Goal: Navigation & Orientation: Find specific page/section

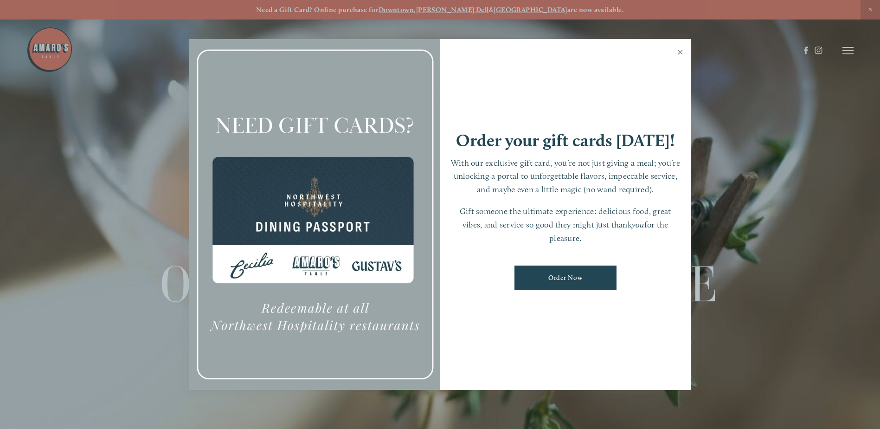
click at [683, 49] on link "Close" at bounding box center [681, 53] width 18 height 26
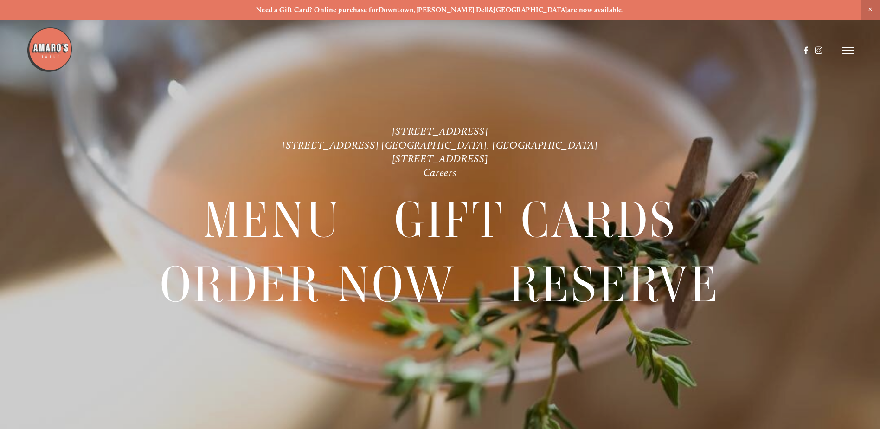
click at [852, 49] on icon at bounding box center [848, 50] width 11 height 8
click at [657, 57] on header "Menu Order Now Visit Gallery 0" at bounding box center [440, 50] width 880 height 101
click at [656, 53] on span "Menu" at bounding box center [654, 50] width 19 height 9
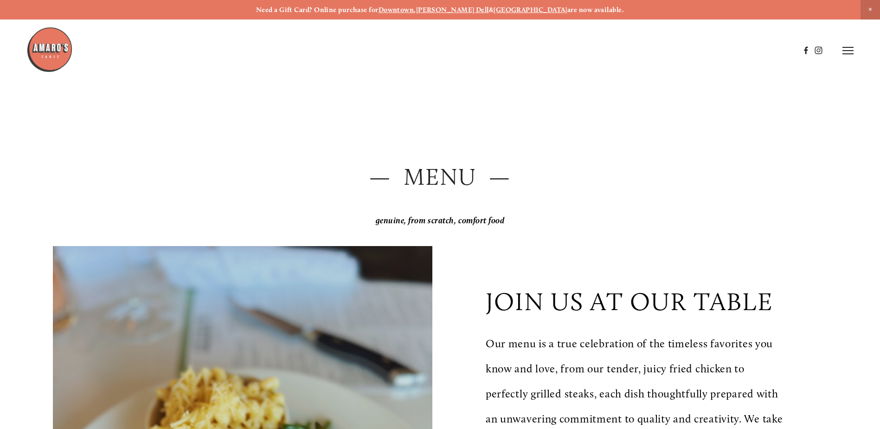
click at [869, 13] on span "Close Announcement" at bounding box center [870, 9] width 19 height 19
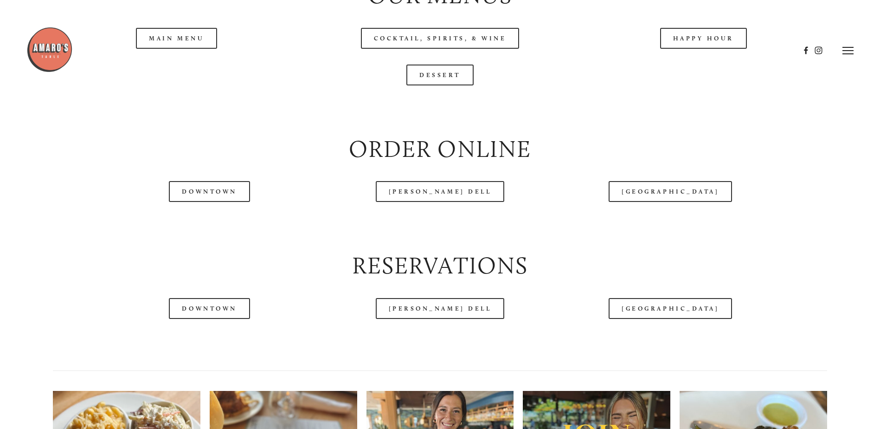
scroll to position [1067, 0]
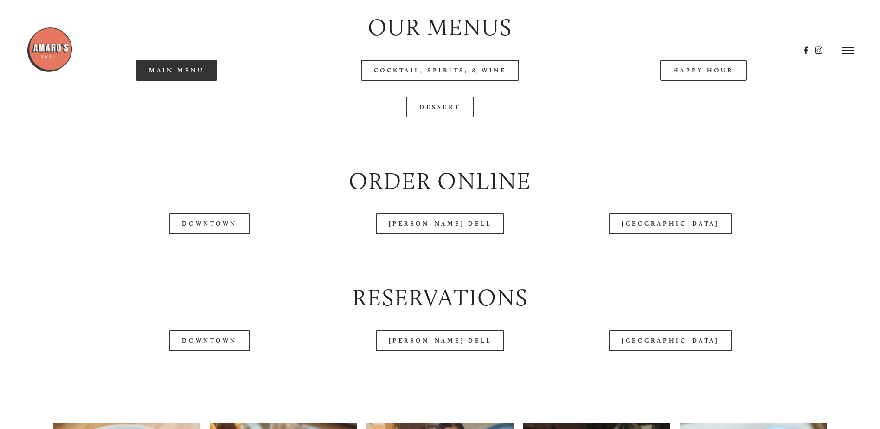
click at [201, 81] on link "Main Menu" at bounding box center [176, 70] width 81 height 21
